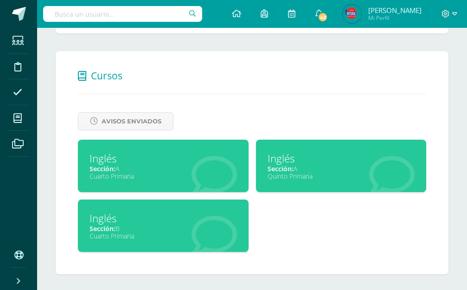
click at [173, 174] on div "Cuarto Primaria" at bounding box center [162, 175] width 147 height 9
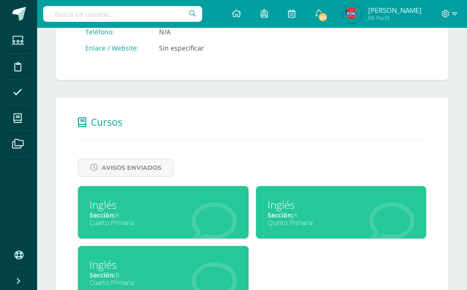
scroll to position [324, 0]
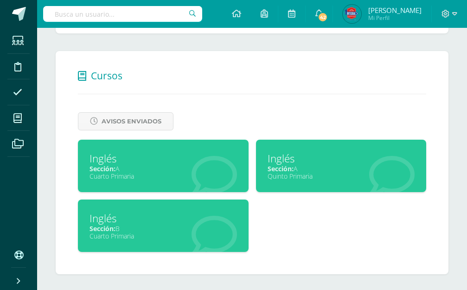
click at [222, 217] on div "Inglés" at bounding box center [162, 218] width 147 height 14
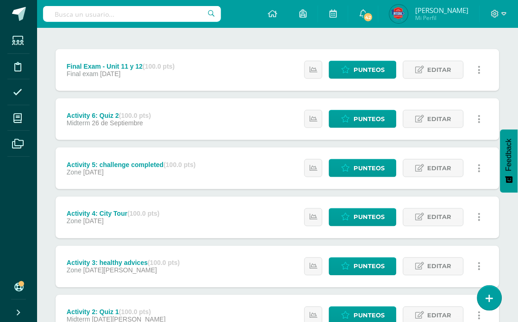
scroll to position [230, 0]
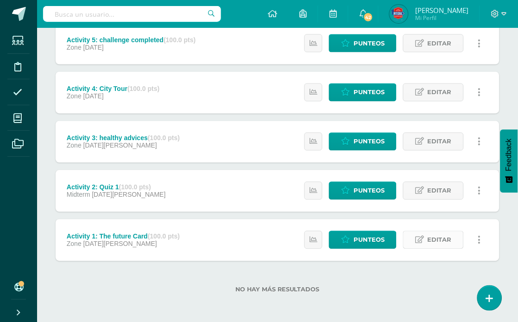
click at [418, 239] on icon at bounding box center [419, 240] width 9 height 8
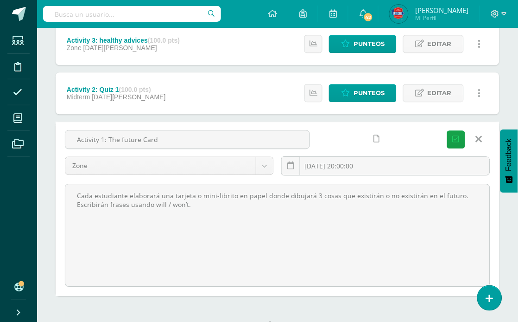
scroll to position [333, 0]
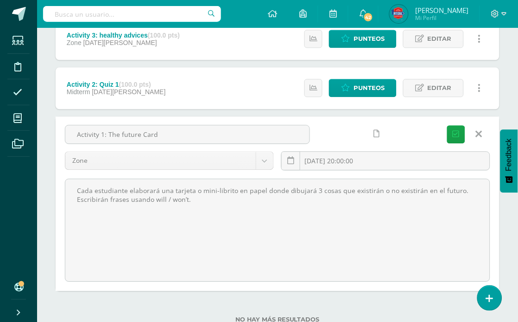
drag, startPoint x: 205, startPoint y: 200, endPoint x: 47, endPoint y: 197, distance: 157.6
click at [47, 197] on div "Unidad 4 Unidad 1 Unidad 2 Unidad 3 Unidad 4 Resumen de unidad Descargar como H…" at bounding box center [277, 55] width 481 height 593
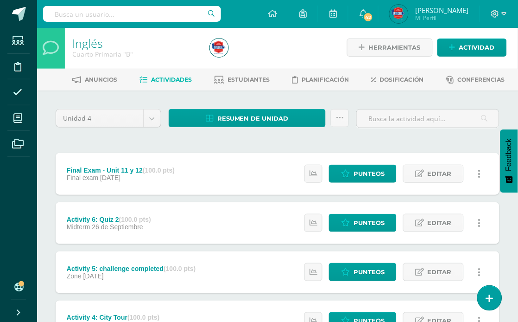
scroll to position [0, 0]
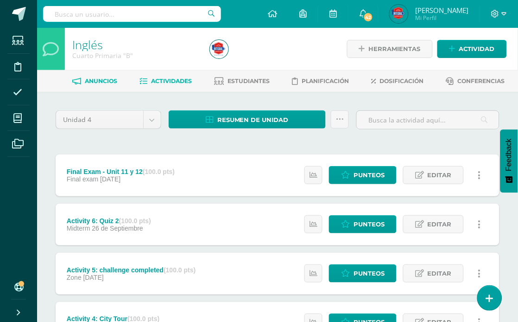
click at [99, 84] on span "Anuncios" at bounding box center [101, 80] width 32 height 7
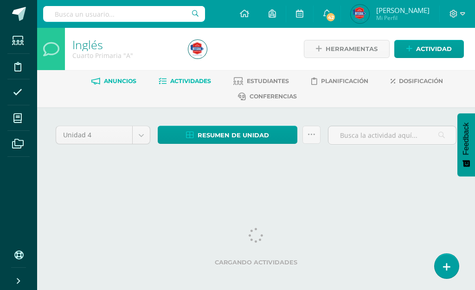
click at [119, 84] on span "Anuncios" at bounding box center [120, 80] width 32 height 7
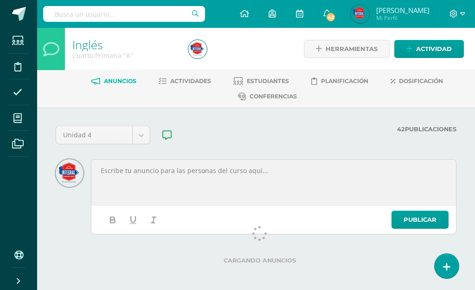
click at [138, 173] on p at bounding box center [274, 170] width 348 height 8
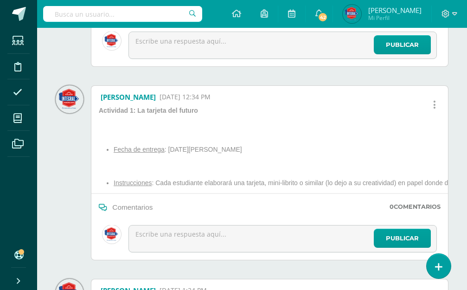
scroll to position [649, 0]
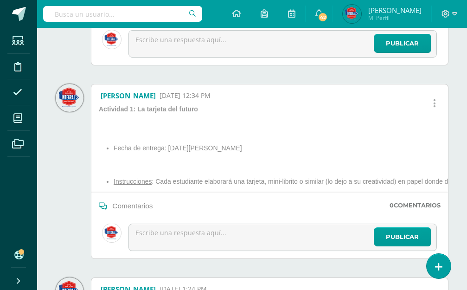
drag, startPoint x: 113, startPoint y: 146, endPoint x: 156, endPoint y: 197, distance: 66.1
click at [156, 197] on div "Alejandra Natareno 29 Jul, 12:34 PM Actividad 1: La tarjeta del futuro Fecha de…" at bounding box center [269, 171] width 357 height 175
click at [133, 122] on div "Actividad 1: La tarjeta del futuro Fecha de entrega : martes 12 de agosto 2025 …" at bounding box center [430, 148] width 671 height 87
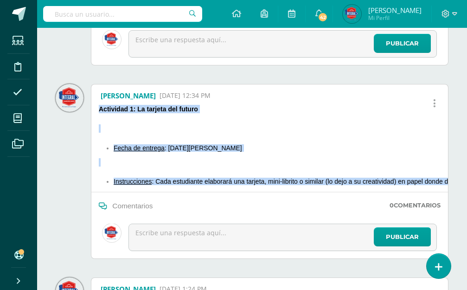
drag, startPoint x: 101, startPoint y: 109, endPoint x: 462, endPoint y: 177, distance: 367.4
click at [462, 177] on div "Unidad 4 Unidad 1 Unidad 2 Unidad 3 Unidad 4 42 Publicaciones Recordatorios: Pu…" at bounding box center [252, 72] width 430 height 1228
copy div "Actividad 1: La tarjeta del futuro Fecha de entrega : martes 12 de agosto 2025 …"
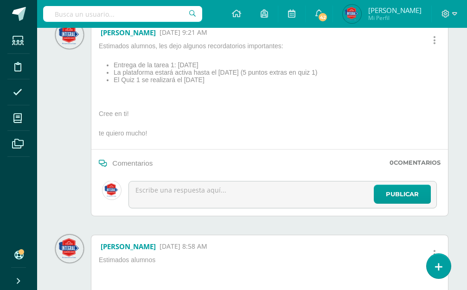
scroll to position [0, 0]
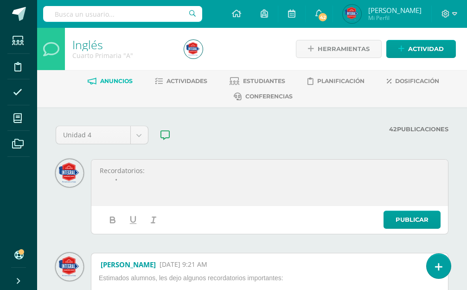
click at [160, 182] on li at bounding box center [274, 179] width 330 height 9
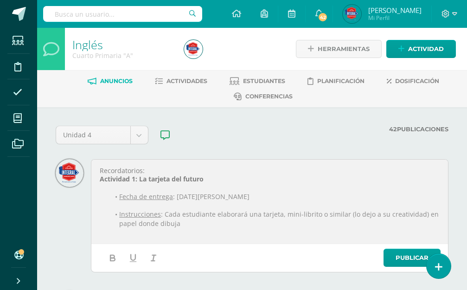
click at [134, 203] on p at bounding box center [270, 205] width 340 height 8
click at [144, 206] on p at bounding box center [270, 205] width 340 height 8
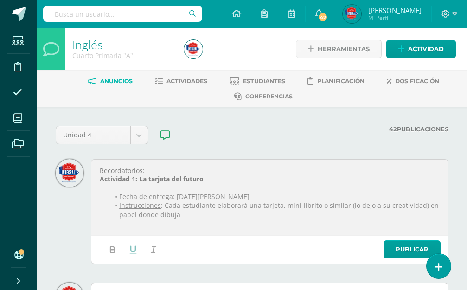
click at [149, 193] on u "Fecha de entrega" at bounding box center [146, 196] width 54 height 9
click at [147, 187] on p at bounding box center [270, 187] width 340 height 8
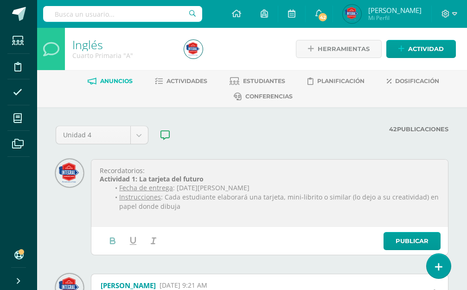
click at [101, 181] on strong "Actividad 1: La tarjeta del futuro" at bounding box center [152, 178] width 104 height 9
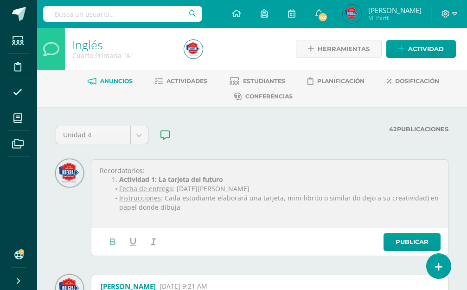
click at [187, 208] on li "Instrucciones : Cada estudiante elaborará una tarjeta, mini-librito o similar (…" at bounding box center [274, 202] width 330 height 19
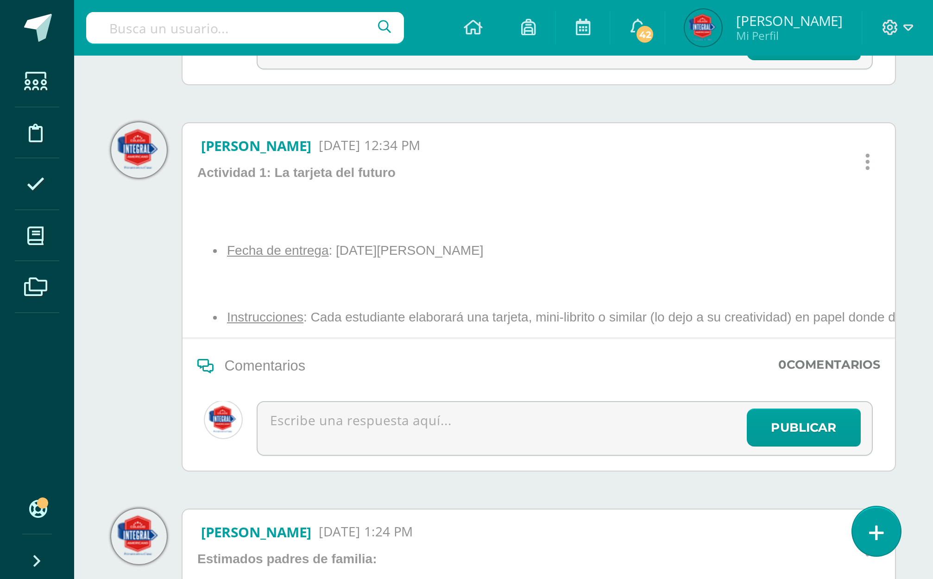
scroll to position [695, 0]
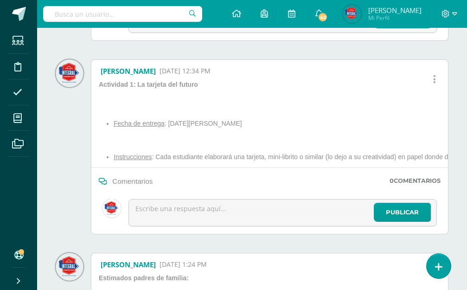
click at [289, 159] on li "Instrucciones : Cada estudiante elaborará una tarjeta, mini-librito o similar (…" at bounding box center [440, 156] width 653 height 7
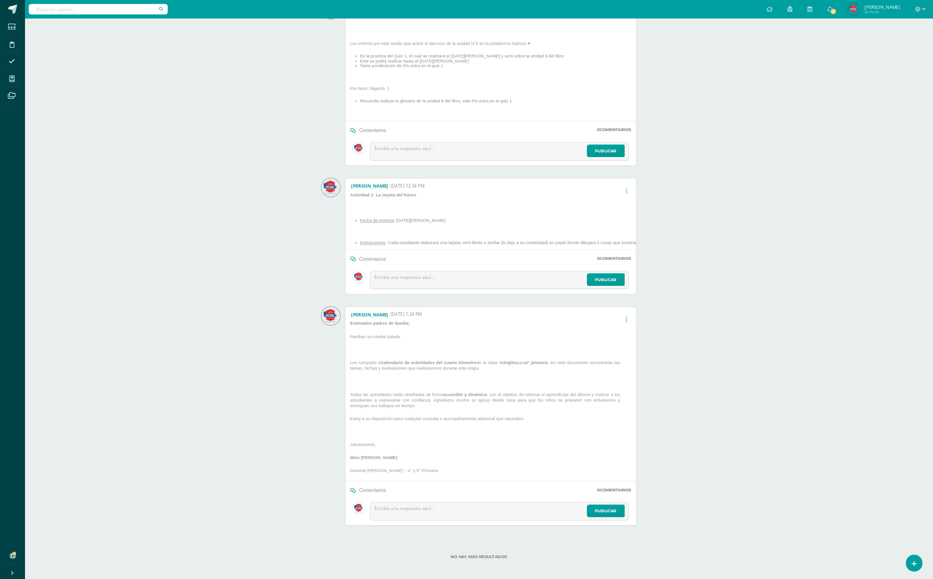
scroll to position [479, 0]
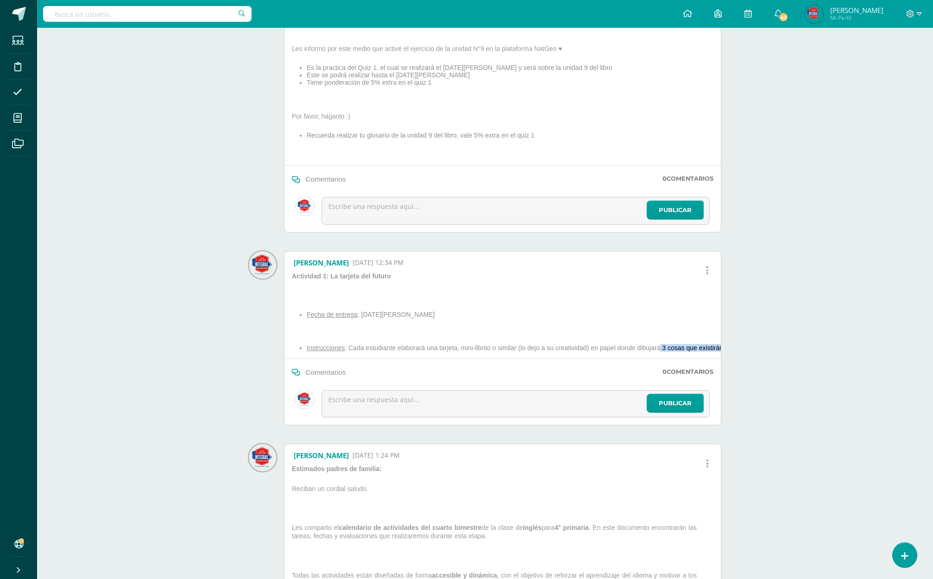
drag, startPoint x: 661, startPoint y: 346, endPoint x: 819, endPoint y: 349, distance: 158.5
click at [474, 289] on div "Inglés Cuarto Primaria "A" Herramientas Detalle de asistencias Actividad Anunci…" at bounding box center [485, 201] width 896 height 1304
copy li "3 cosas que existirán o no existirán en el futuro (3 cos"
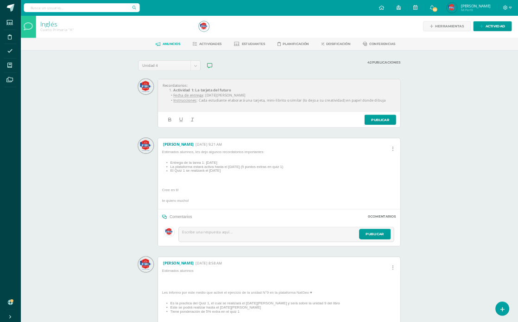
scroll to position [0, 0]
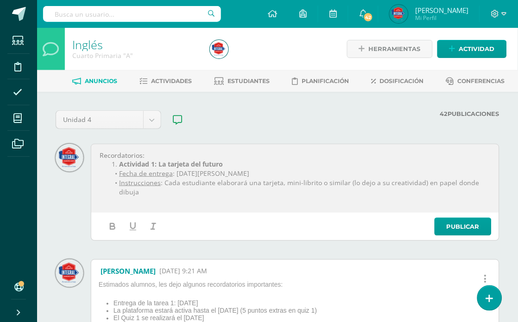
click at [474, 182] on li "Instrucciones : Cada estudiante elaborará una tarjeta, mini-librito o similar (…" at bounding box center [299, 187] width 381 height 19
click at [474, 183] on li "Instrucciones : Cada estudiante elaborará una tarjeta, mini-librito o similar (…" at bounding box center [299, 187] width 381 height 19
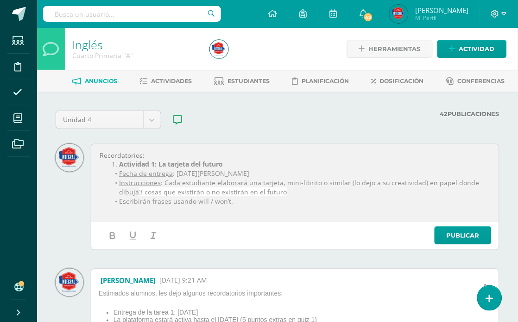
click at [150, 212] on p at bounding box center [295, 210] width 391 height 8
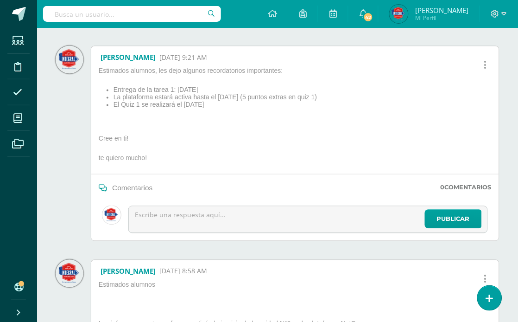
scroll to position [206, 0]
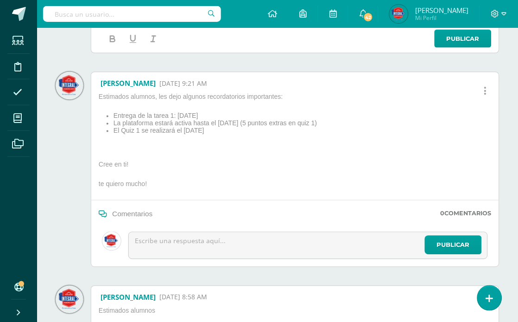
drag, startPoint x: 186, startPoint y: 128, endPoint x: 113, endPoint y: 123, distance: 73.8
click at [113, 123] on ul "Entrega de la tarea 1: 12/08/25 La plataforma estará activa hasta el lunes 18/0…" at bounding box center [206, 123] width 222 height 22
copy ul "La plataforma estará activa hasta el lunes 18/08/25 (5 puntos extras en quiz 1)…"
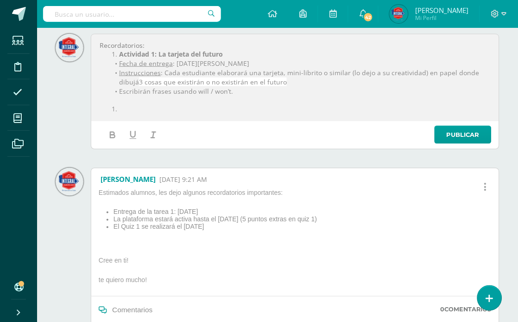
scroll to position [103, 0]
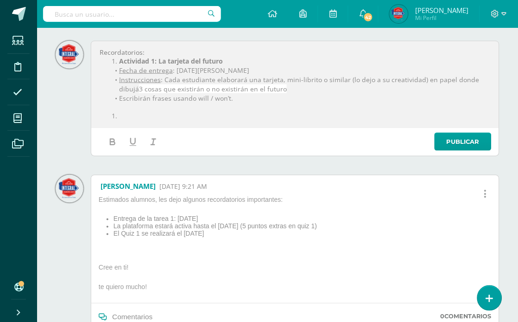
click at [209, 107] on p at bounding box center [295, 107] width 391 height 8
click at [207, 112] on li at bounding box center [299, 115] width 381 height 9
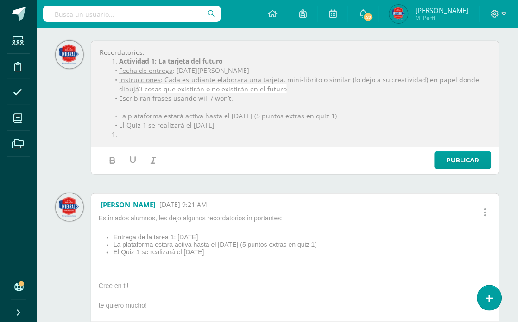
scroll to position [0, 0]
click at [119, 118] on li "La plataforma estará activa hasta el [DATE] (5 puntos extras en quiz 1)" at bounding box center [299, 115] width 381 height 9
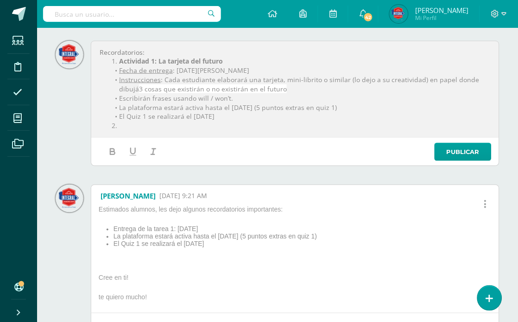
click at [249, 100] on li "Escribirán frases usando will / won’t." at bounding box center [299, 98] width 381 height 9
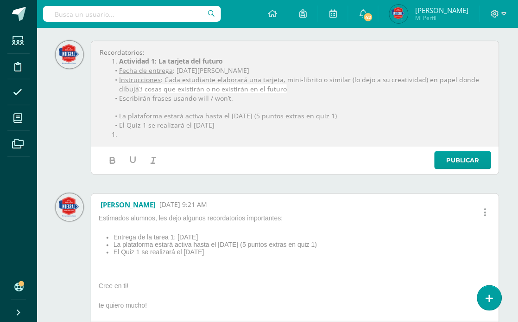
click at [119, 72] on u "Fecha de entrega" at bounding box center [146, 70] width 54 height 9
click at [119, 77] on u "Instrucciones" at bounding box center [140, 78] width 42 height 9
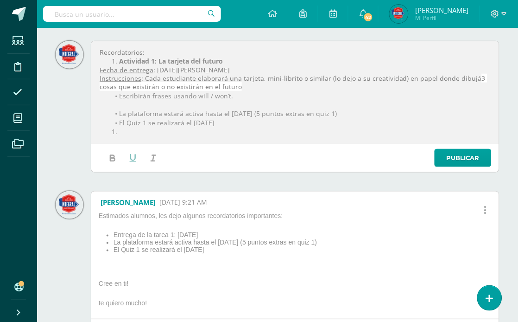
click at [118, 95] on li "Escribirán frases usando will / won’t." at bounding box center [299, 95] width 381 height 9
click at [122, 129] on li at bounding box center [299, 131] width 381 height 9
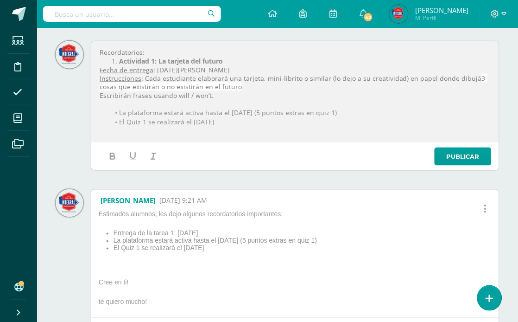
click at [120, 61] on strong "Actividad 1: La tarjeta del futuro" at bounding box center [171, 61] width 104 height 9
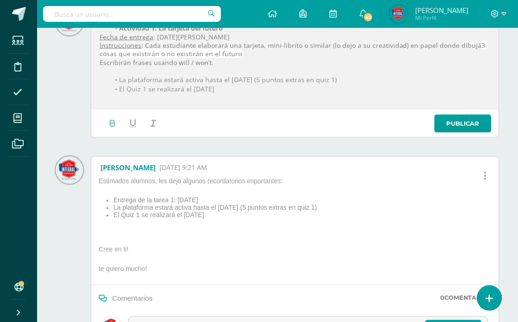
scroll to position [154, 0]
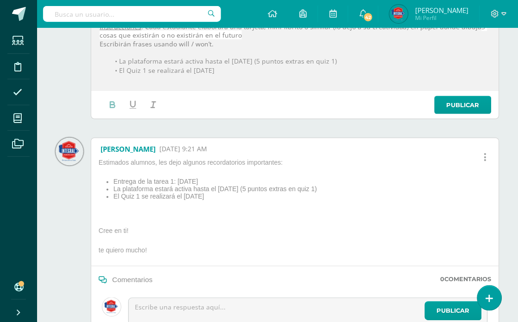
click at [368, 61] on li "La plataforma estará activa hasta el [DATE] (5 puntos extras en quiz 1)" at bounding box center [299, 61] width 381 height 9
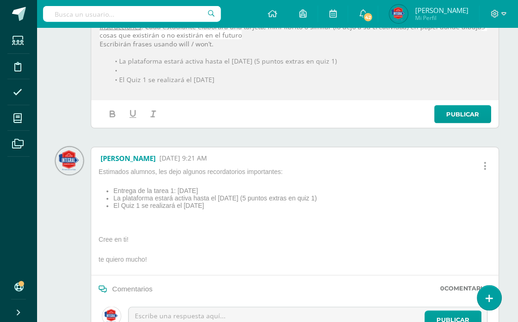
click at [146, 61] on li "La plataforma estará activa hasta el [DATE] (5 puntos extras en quiz 1)" at bounding box center [299, 61] width 381 height 9
drag, startPoint x: 119, startPoint y: 61, endPoint x: 161, endPoint y: 61, distance: 42.2
click at [161, 61] on li "La plataforma estará activa hasta el [DATE] (5 puntos extras en quiz 1)" at bounding box center [299, 61] width 381 height 9
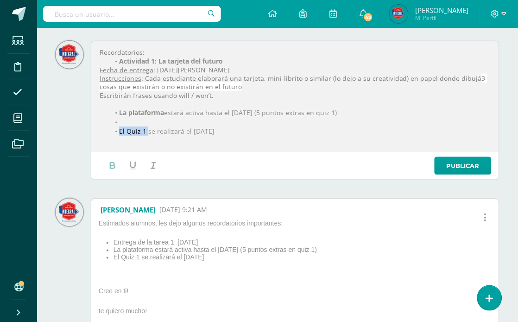
drag, startPoint x: 120, startPoint y: 131, endPoint x: 146, endPoint y: 128, distance: 26.6
click at [146, 128] on li "El Quiz 1 se realizará el [DATE]" at bounding box center [299, 131] width 381 height 9
click at [124, 120] on li at bounding box center [299, 121] width 381 height 9
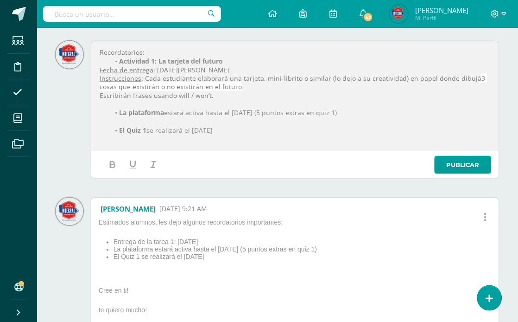
click at [228, 97] on p "Escribirán frases usando will / won’t." at bounding box center [295, 95] width 391 height 8
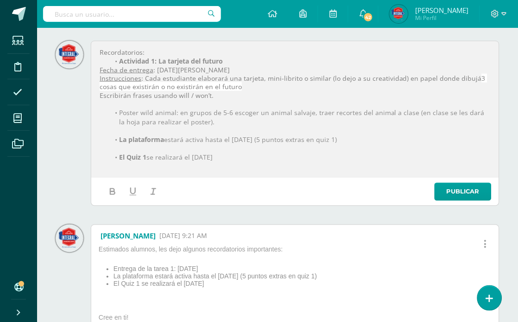
click at [174, 118] on li "Poster wild animal: en grupos de 5-6 escoger un animal salvaje, traer recortes …" at bounding box center [299, 117] width 381 height 19
click at [181, 114] on li "Poster wild animal: en grupos de 5-6 escoger un animal salvaje, traer recortes …" at bounding box center [299, 117] width 381 height 19
click at [282, 121] on li "Poster wild animal: en grupos de 5-6 escoger un animal salvaje, traer recortes …" at bounding box center [299, 117] width 381 height 19
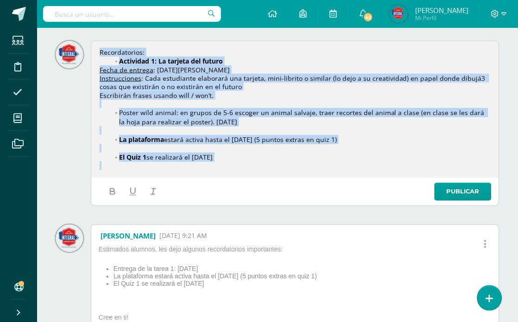
drag, startPoint x: 248, startPoint y: 161, endPoint x: 73, endPoint y: 49, distance: 208.3
click at [165, 118] on li "Poster wild animal: en grupos de 5-6 escoger un animal salvaje, traer recortes …" at bounding box center [299, 117] width 381 height 19
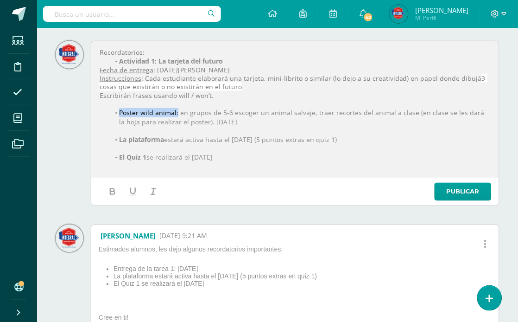
drag, startPoint x: 176, startPoint y: 112, endPoint x: 118, endPoint y: 110, distance: 58.0
click at [118, 110] on li "Poster wild animal: en grupos de 5-6 escoger un animal salvaje, traer recortes …" at bounding box center [299, 117] width 381 height 19
click at [110, 187] on icon "button" at bounding box center [113, 191] width 10 height 10
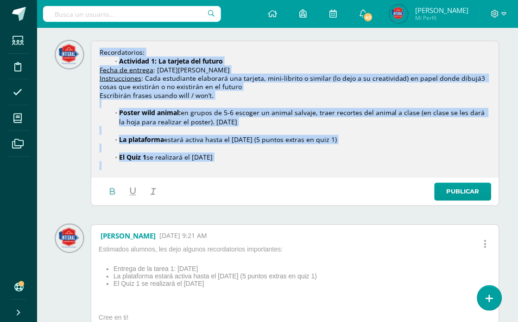
drag, startPoint x: 226, startPoint y: 146, endPoint x: 87, endPoint y: 43, distance: 173.1
click at [87, 43] on div "Recordatorios: Actividad 1: La tarjeta del futuro Fecha de entrega : martes 12 …" at bounding box center [278, 123] width 444 height 165
copy div "Recordatorios: Actividad 1: La tarjeta del futuro Fecha de entrega : [DATE][PER…"
click at [470, 189] on link "Publicar" at bounding box center [463, 192] width 57 height 18
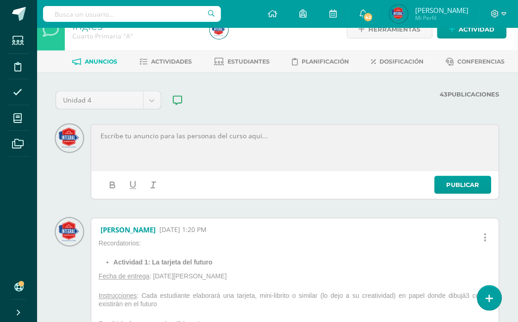
scroll to position [0, 0]
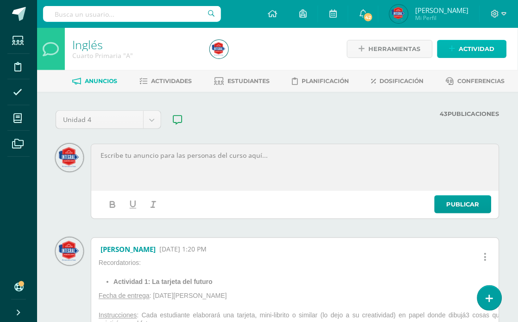
click at [474, 46] on span "Actividad" at bounding box center [477, 48] width 36 height 17
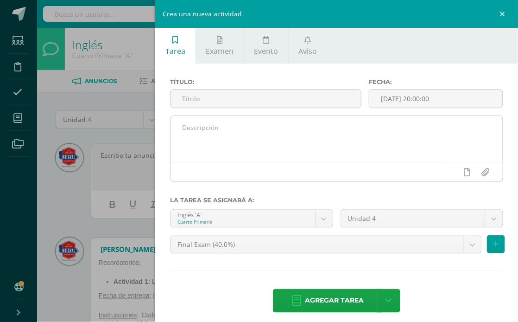
click at [276, 147] on textarea at bounding box center [337, 139] width 332 height 46
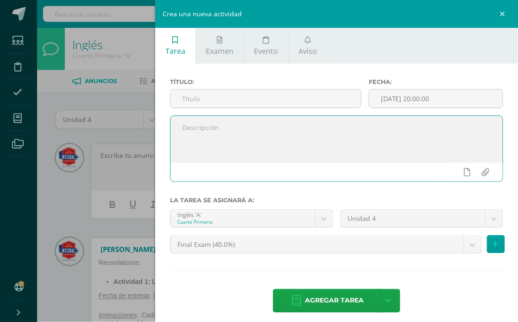
paste textarea "Recordatorios: Actividad 1: La tarjeta del futuro Fecha de entrega: martes 12 d…"
type textarea "Recordatorios: Actividad 1: La tarjeta del futuro Fecha de entrega: martes 12 d…"
click at [245, 108] on div "Título:" at bounding box center [265, 96] width 199 height 37
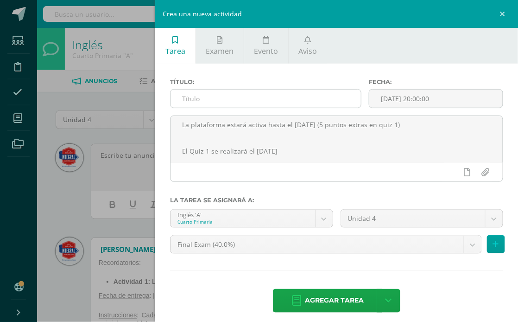
click at [248, 98] on input "text" at bounding box center [266, 98] width 190 height 18
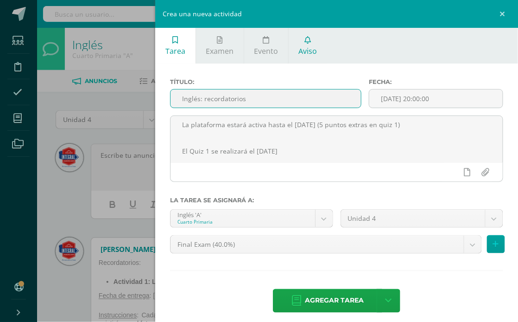
type input "Inglés: recordatorios"
click at [306, 54] on span "Aviso" at bounding box center [308, 51] width 19 height 10
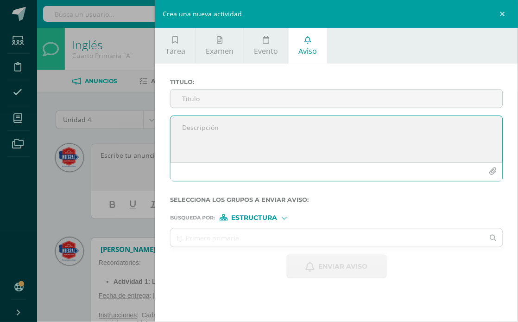
click at [248, 136] on textarea at bounding box center [337, 139] width 332 height 46
paste textarea "Recordatorios: Actividad 1: La tarjeta del futuro Fecha de entrega: martes 12 d…"
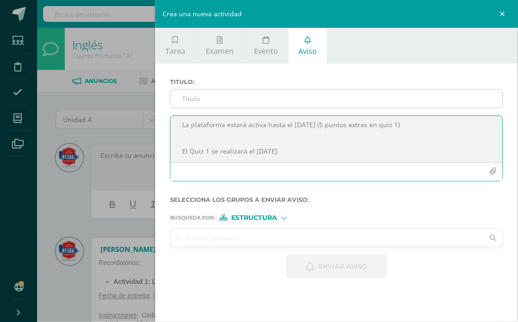
type textarea "Recordatorios: Actividad 1: La tarjeta del futuro Fecha de entrega: martes 12 d…"
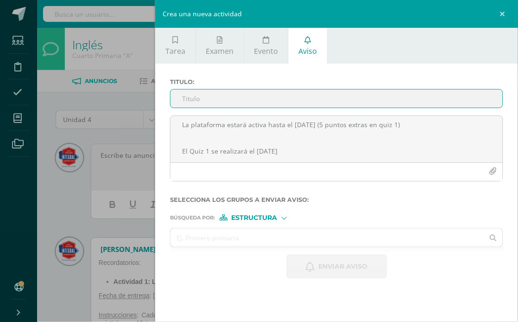
click at [249, 99] on input "Titulo :" at bounding box center [337, 98] width 332 height 18
type input "Inglés - Recordatorios"
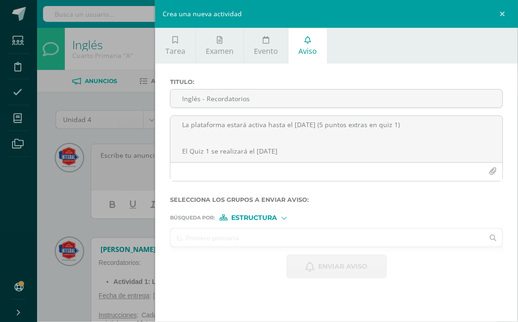
click at [267, 246] on input "text" at bounding box center [328, 238] width 314 height 18
click at [264, 238] on input "text" at bounding box center [328, 238] width 314 height 18
type input "cuarto"
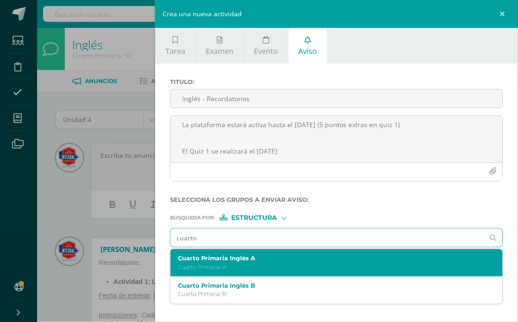
click at [242, 267] on p "Cuarto Primaria 'A'" at bounding box center [329, 267] width 303 height 8
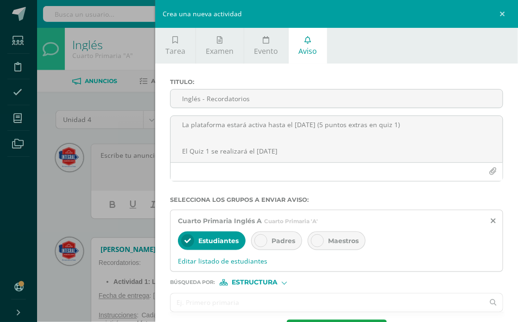
click at [244, 289] on input "text" at bounding box center [328, 302] width 314 height 18
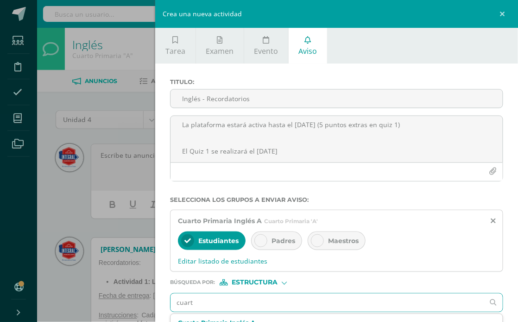
type input "cuarto"
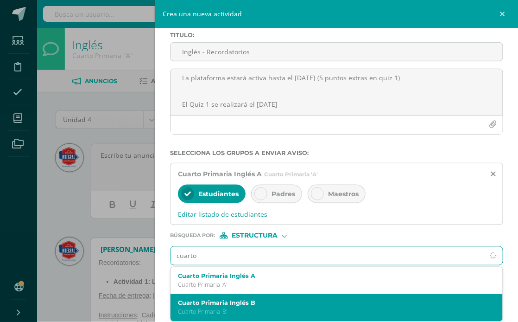
click at [249, 289] on div "Cuarto Primaria Inglés B Cuarto Primaria 'B'" at bounding box center [337, 307] width 332 height 27
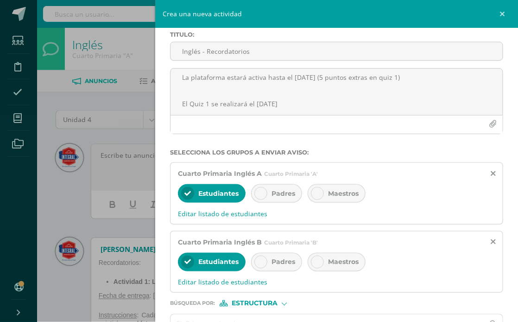
click at [287, 192] on span "Padres" at bounding box center [284, 193] width 24 height 8
click at [331, 191] on span "Maestros" at bounding box center [343, 193] width 31 height 8
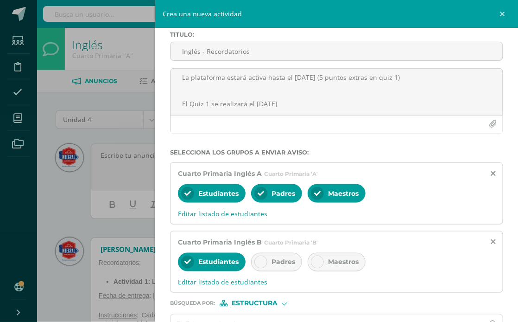
click at [340, 270] on div "Maestros" at bounding box center [337, 262] width 58 height 19
click at [291, 261] on span "Padres" at bounding box center [284, 262] width 24 height 8
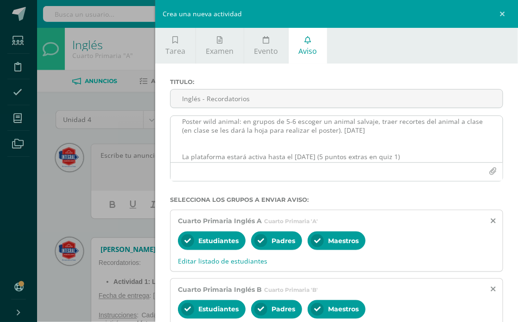
scroll to position [93, 0]
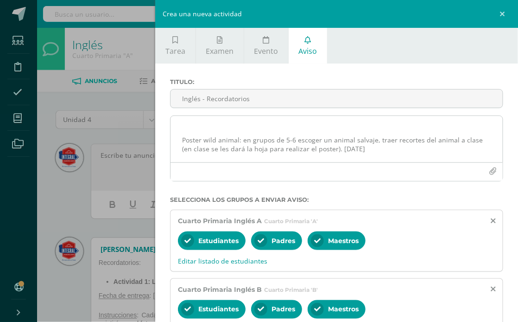
click at [184, 149] on textarea "Recordatorios: Actividad 1: La tarjeta del futuro Fecha de entrega: martes 12 d…" at bounding box center [337, 139] width 332 height 46
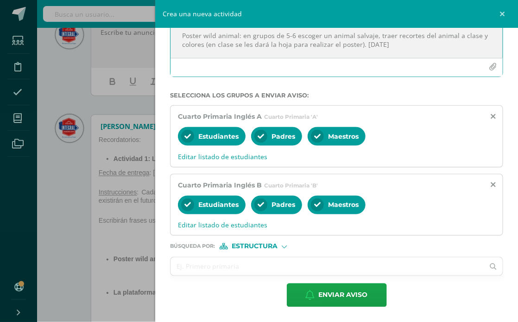
scroll to position [154, 0]
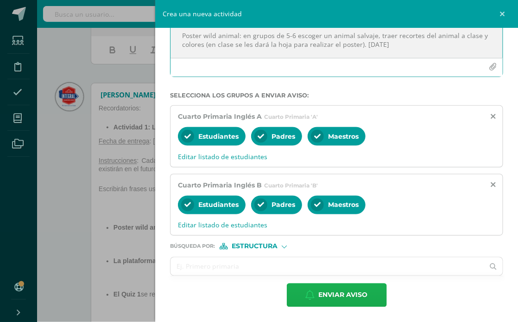
type textarea "Recordatorios: Actividad 1: La tarjeta del futuro Fecha de entrega: martes 12 d…"
click at [341, 286] on span "Enviar aviso" at bounding box center [343, 295] width 49 height 23
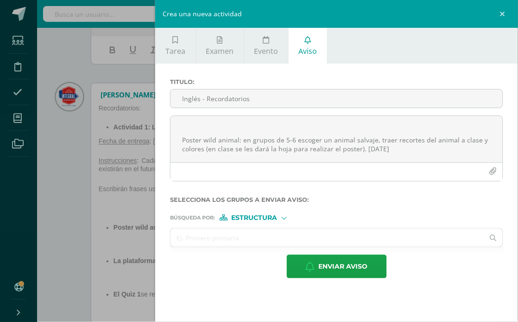
scroll to position [0, 0]
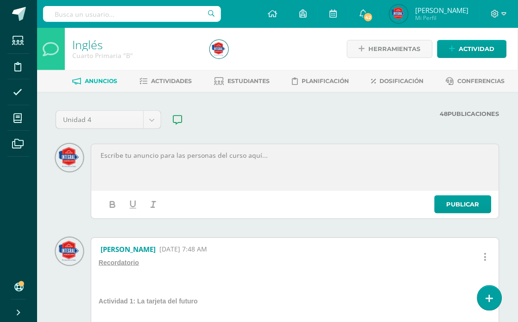
click at [203, 171] on div at bounding box center [295, 167] width 405 height 43
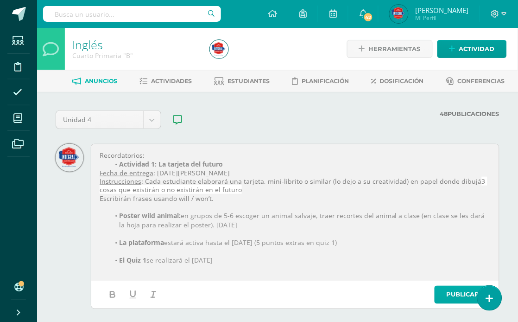
click at [441, 292] on link "Publicar" at bounding box center [463, 295] width 57 height 18
